Goal: Transaction & Acquisition: Subscribe to service/newsletter

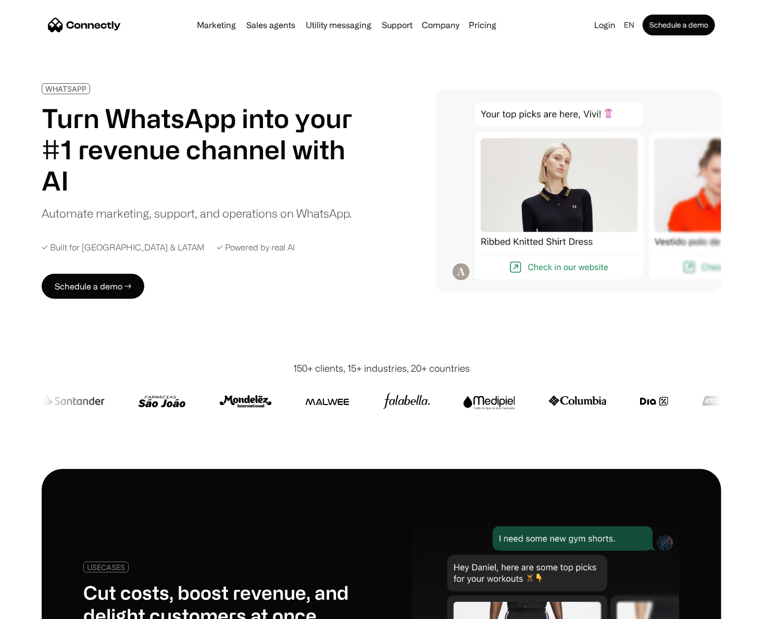
click at [312, 280] on div "WHATSAPP Turn WhatsApp into your #1 revenue channel with AI Automate marketing,…" at bounding box center [215, 191] width 347 height 216
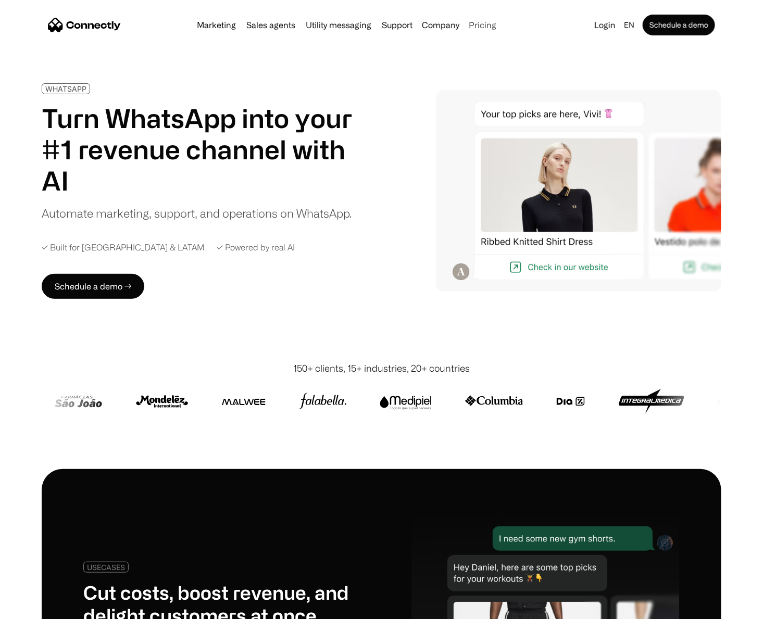
click at [490, 26] on link "Pricing" at bounding box center [482, 25] width 36 height 8
